Goal: Navigation & Orientation: Go to known website

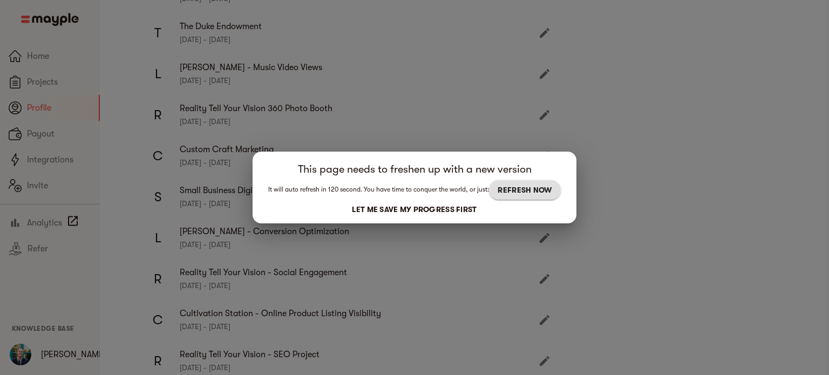
click at [556, 193] on button "REFRESH NOW" at bounding box center [524, 189] width 71 height 19
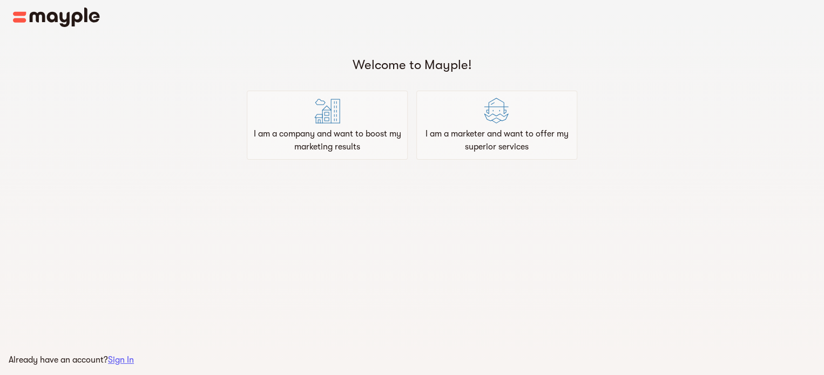
click at [60, 21] on img at bounding box center [56, 17] width 87 height 19
click at [41, 14] on img at bounding box center [56, 17] width 87 height 19
click at [17, 17] on img at bounding box center [56, 17] width 87 height 19
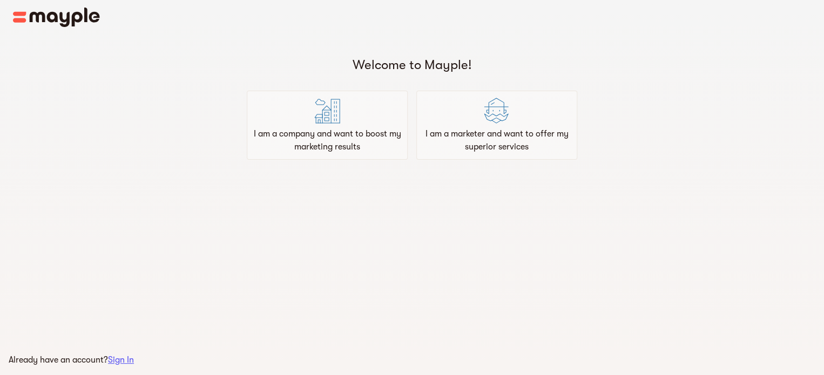
click at [17, 17] on img at bounding box center [56, 17] width 87 height 19
click at [13, 24] on img at bounding box center [56, 17] width 87 height 19
click at [125, 357] on span "Sign In" at bounding box center [121, 360] width 26 height 10
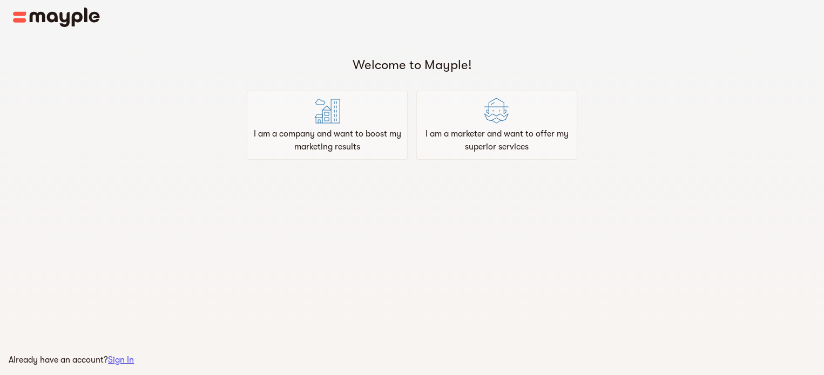
click at [121, 359] on span "Sign In" at bounding box center [121, 360] width 26 height 10
